Goal: Check status: Check status

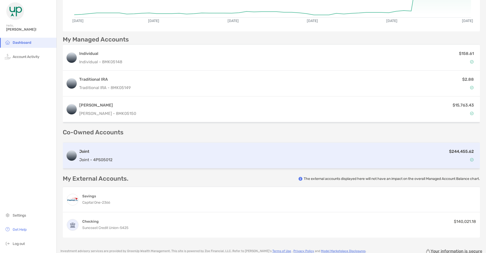
scroll to position [101, 0]
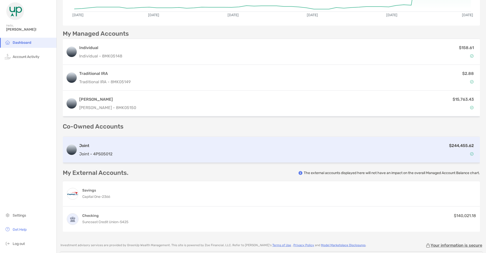
click at [92, 152] on p "Joint - 4PS05012" at bounding box center [95, 154] width 33 height 6
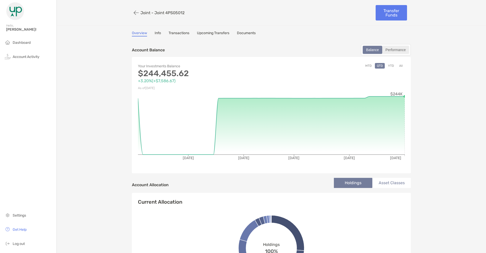
click at [403, 49] on div "Performance" at bounding box center [396, 49] width 26 height 7
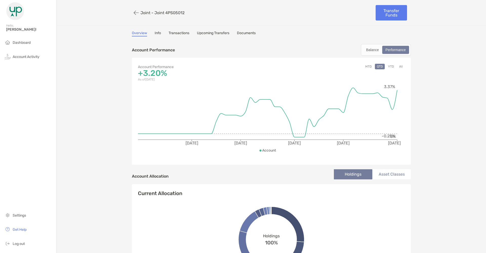
click at [368, 66] on button "MTD" at bounding box center [368, 67] width 10 height 6
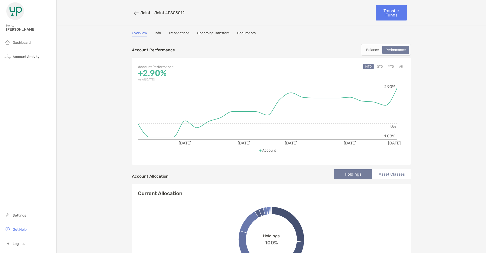
click at [391, 66] on button "YTD" at bounding box center [391, 67] width 10 height 6
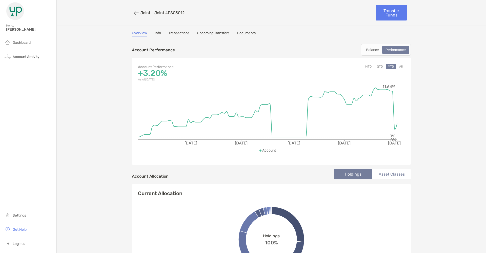
click at [402, 65] on button "All" at bounding box center [401, 67] width 8 height 6
click at [368, 67] on button "MTD" at bounding box center [368, 67] width 10 height 6
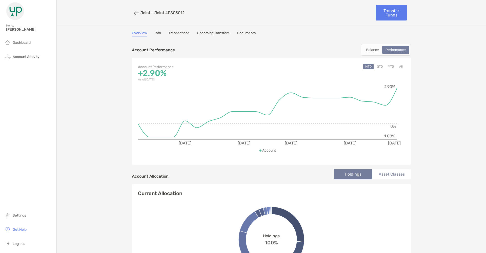
click at [401, 65] on button "All" at bounding box center [401, 67] width 8 height 6
